Goal: Obtain resource: Obtain resource

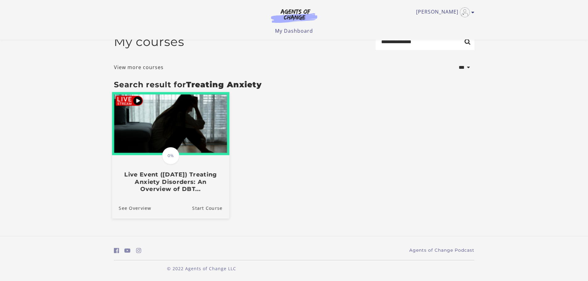
click at [174, 190] on h3 "Live Event ([DATE]) Treating Anxiety Disorders: An Overview of DBT..." at bounding box center [171, 182] width 104 height 22
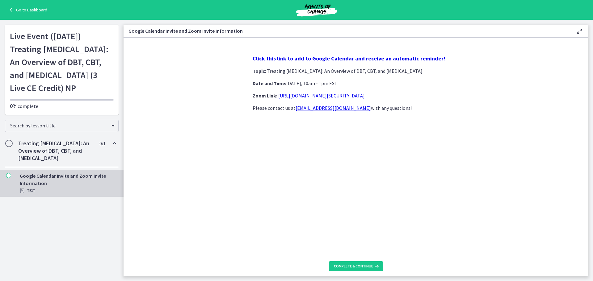
click at [352, 58] on strong "Click this link to add to Google Calendar and receive an automatic reminder!" at bounding box center [349, 58] width 192 height 7
click at [40, 162] on h2 "Treating Anxiety Disorders: An Overview of DBT, CBT, and Exposure and Response …" at bounding box center [55, 151] width 75 height 22
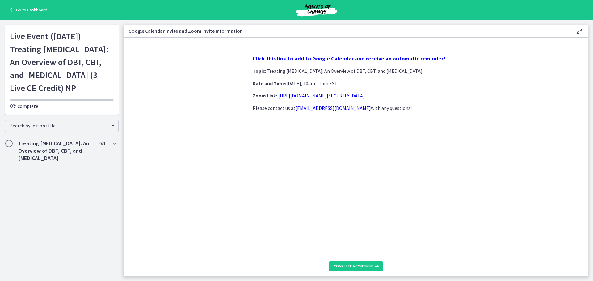
click at [212, 104] on section "Click this link to add to Google Calendar and receive an automatic reminder! To…" at bounding box center [355, 147] width 464 height 219
